Goal: Task Accomplishment & Management: Manage account settings

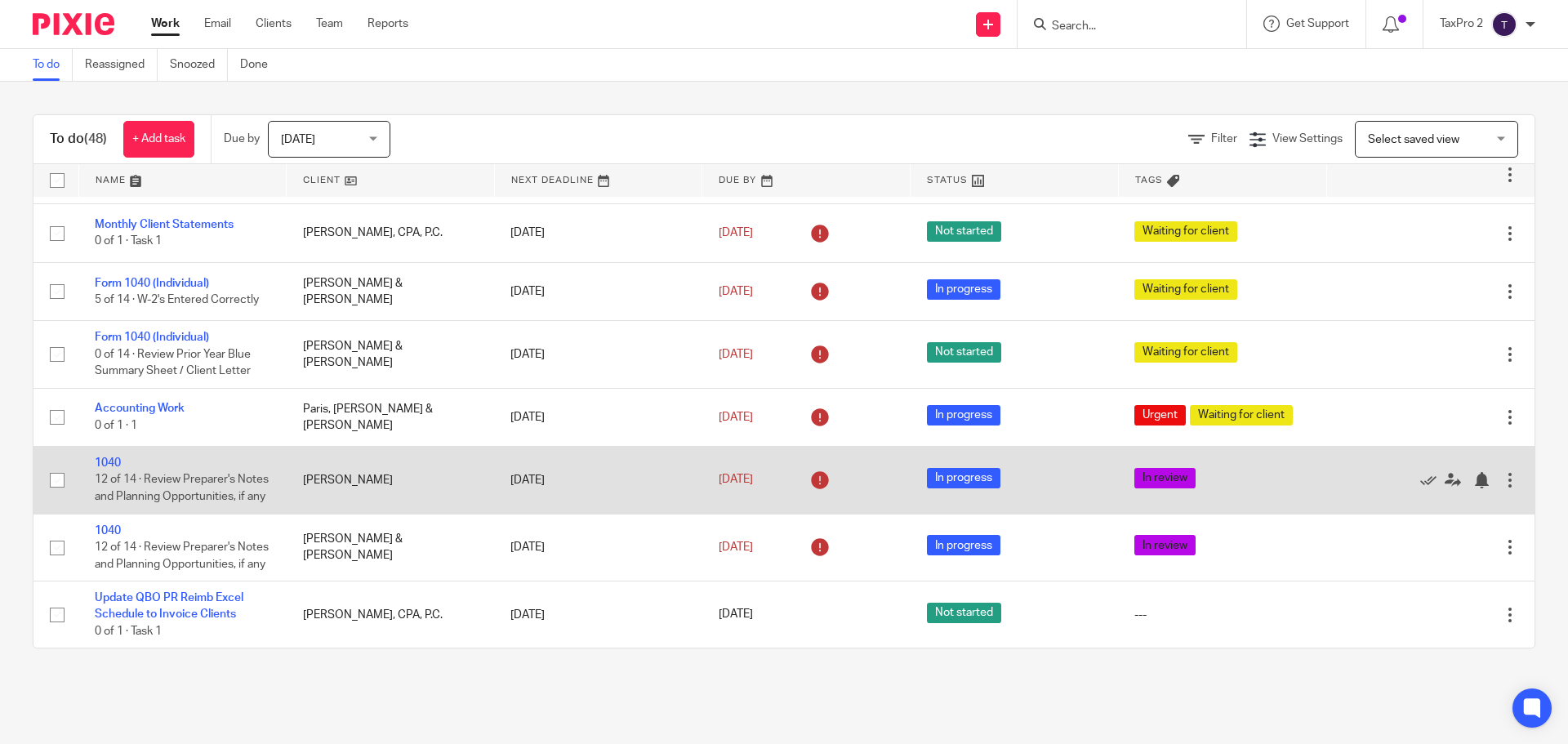
scroll to position [3164, 0]
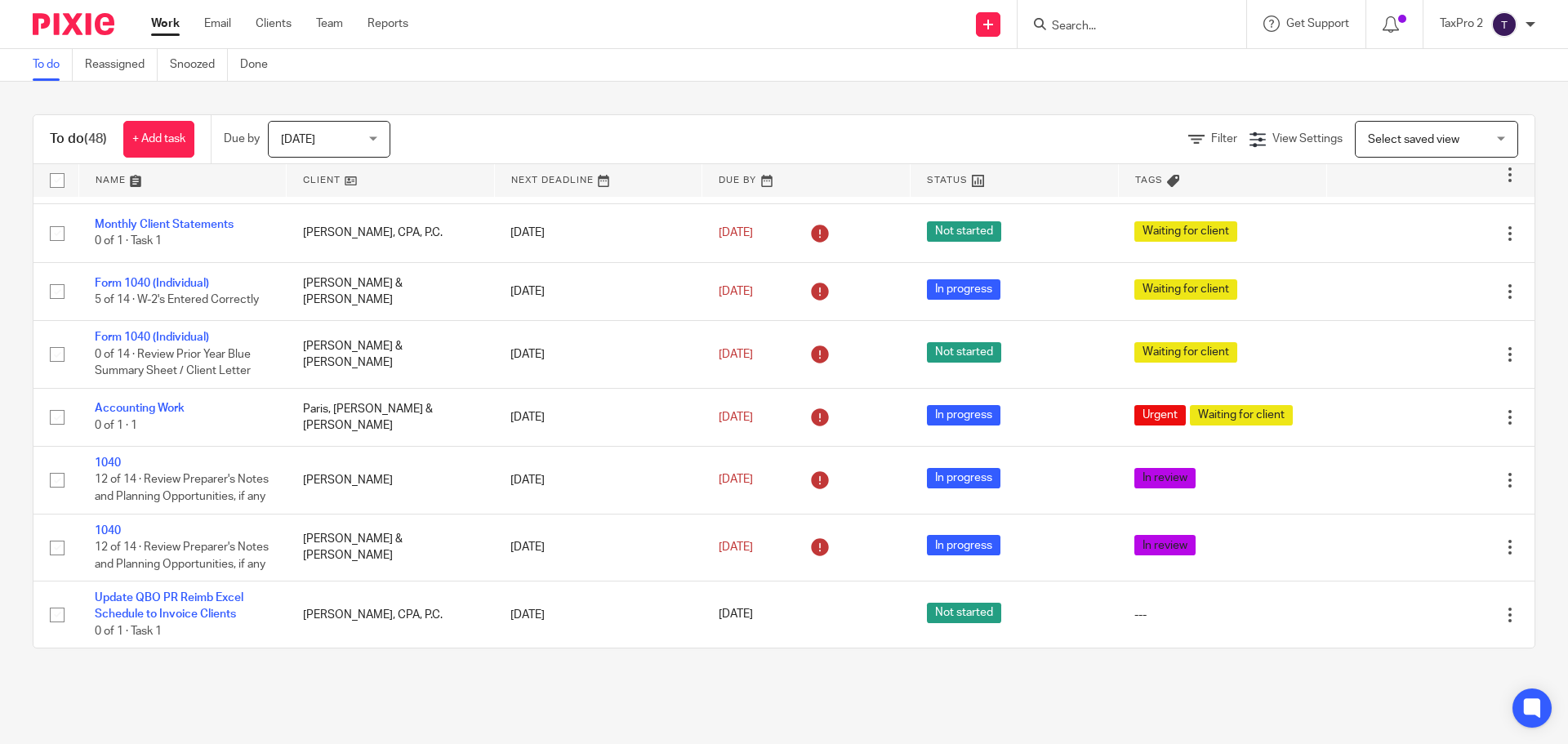
click at [377, 139] on div "Today Today" at bounding box center [329, 140] width 122 height 37
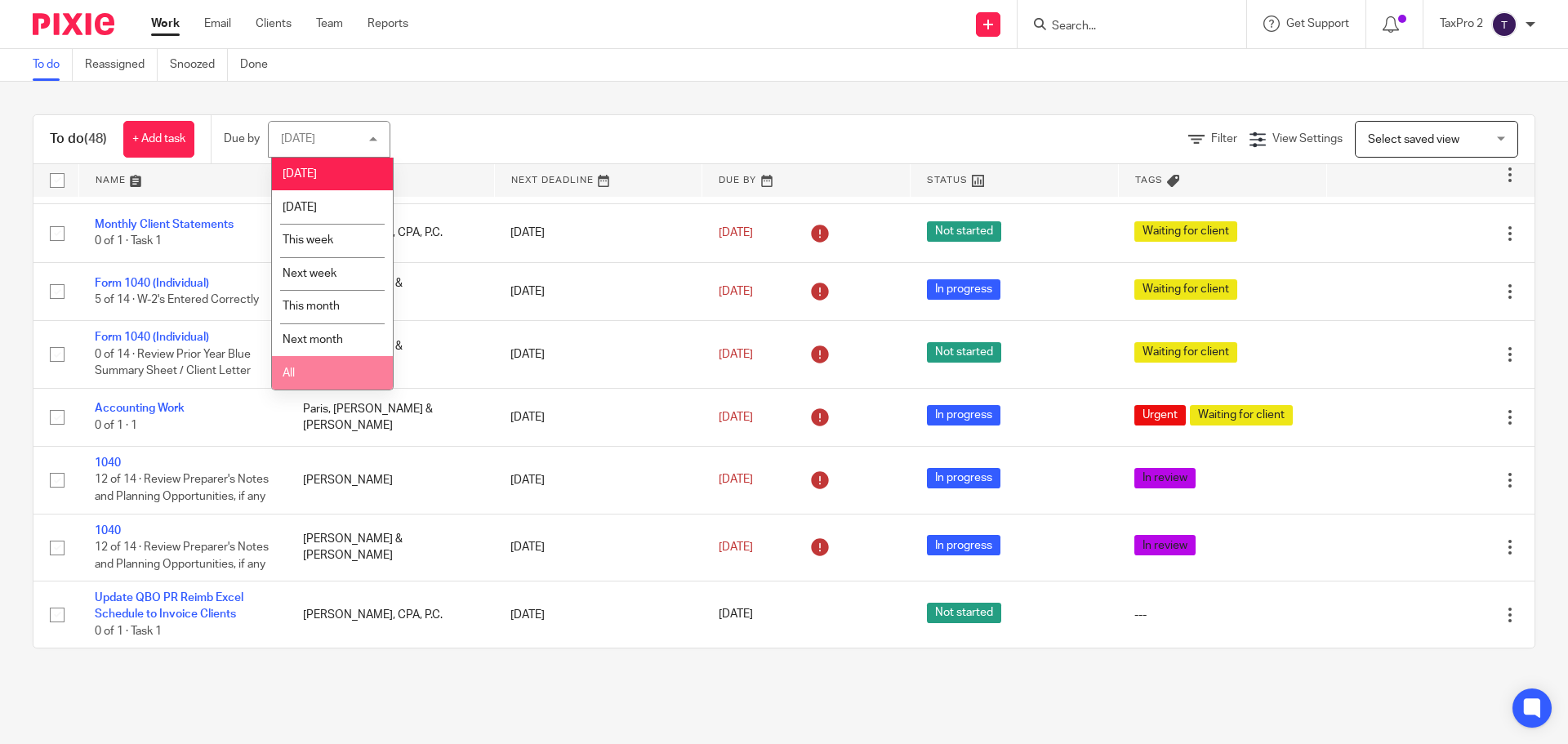
click at [306, 375] on li "All" at bounding box center [332, 372] width 121 height 33
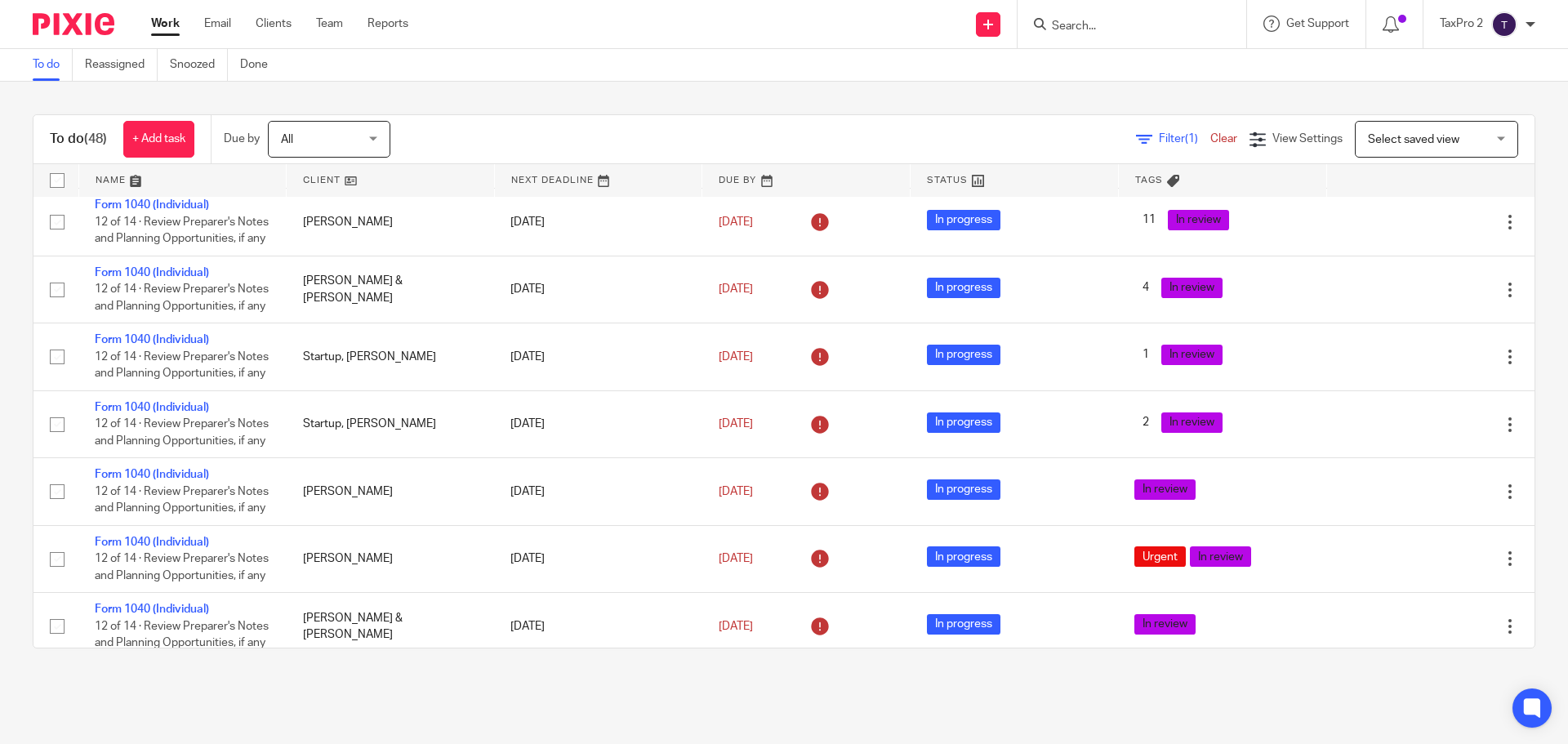
scroll to position [1287, 0]
click at [394, 185] on link at bounding box center [390, 180] width 207 height 32
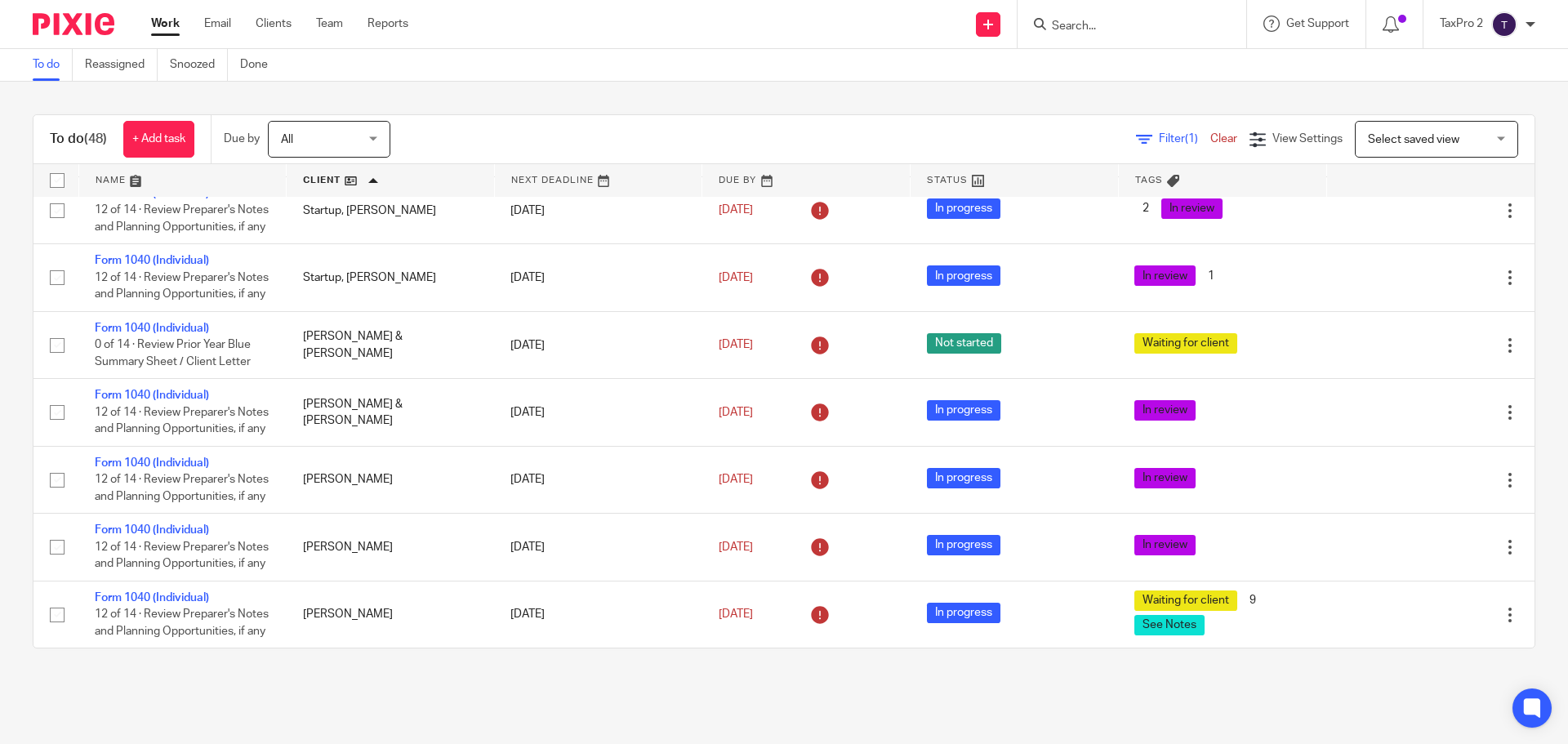
scroll to position [3164, 0]
click at [800, 179] on link at bounding box center [806, 180] width 207 height 32
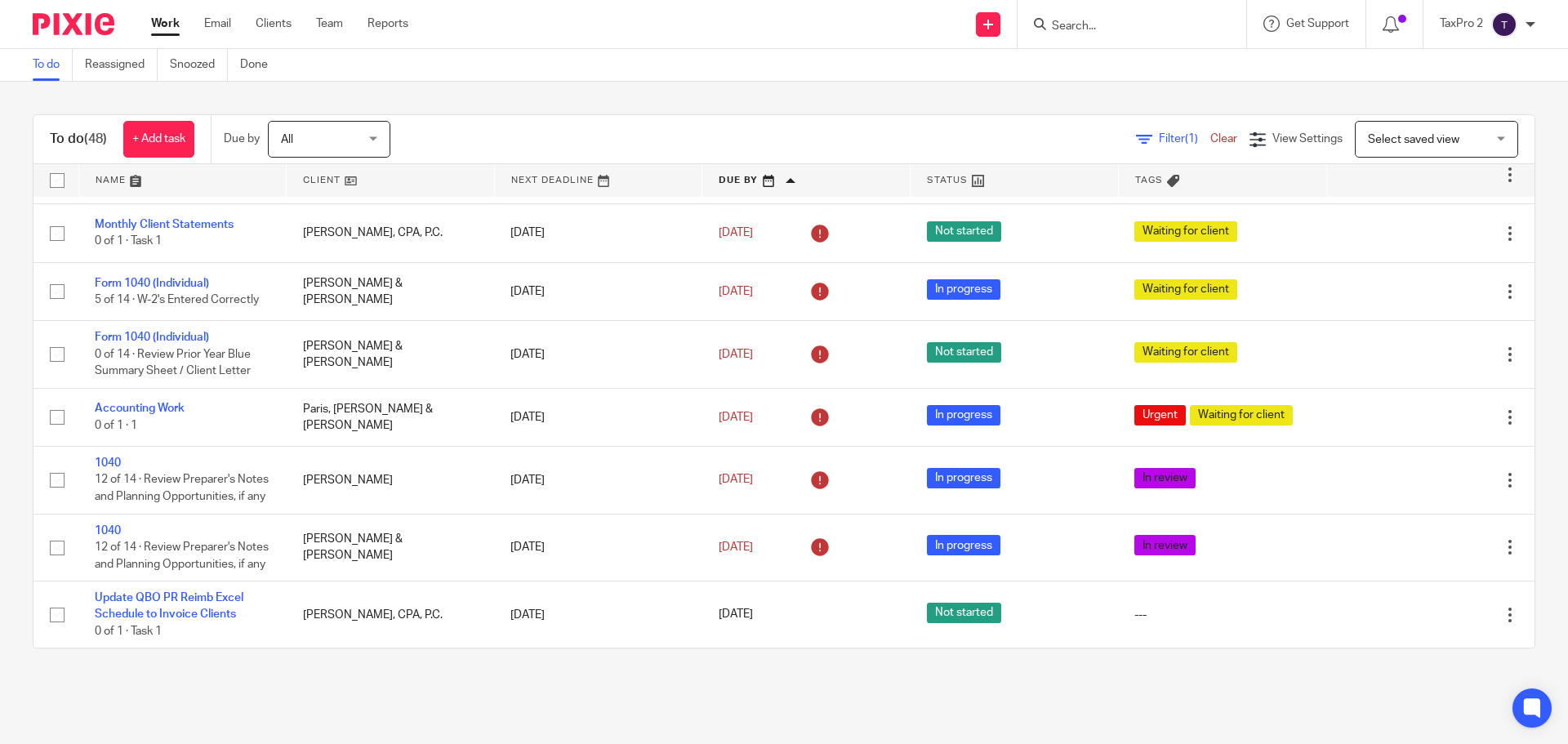
scroll to position [3164, 0]
